Goal: Transaction & Acquisition: Register for event/course

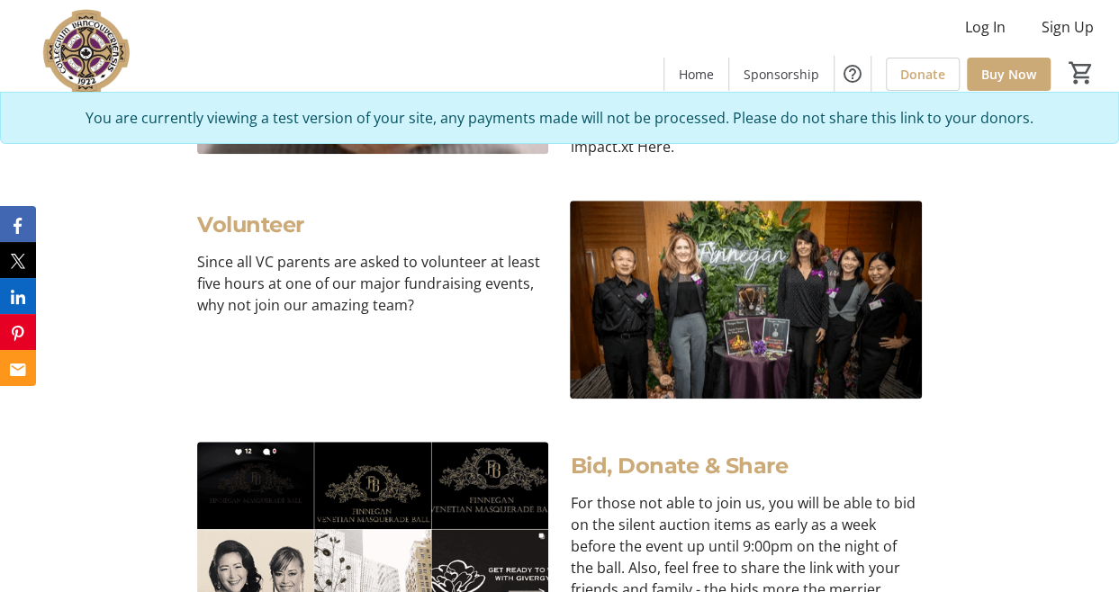
scroll to position [3961, 0]
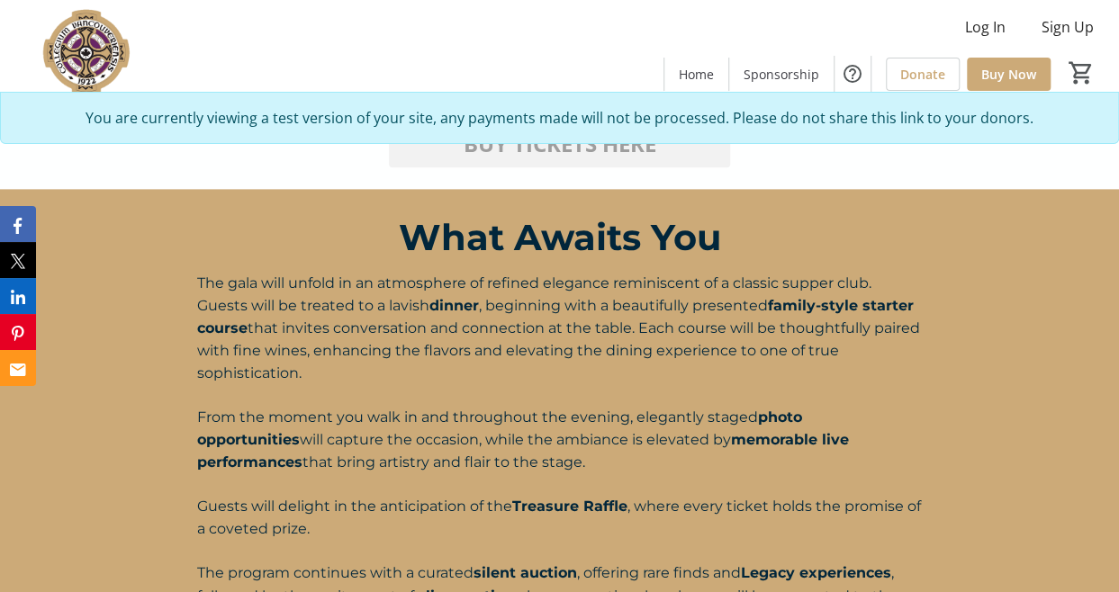
scroll to position [630, 0]
